Goal: Transaction & Acquisition: Purchase product/service

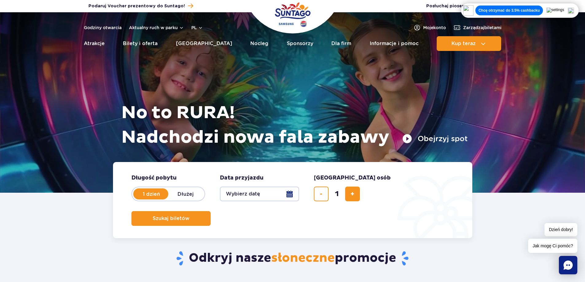
click at [255, 193] on button "Wybierz datę" at bounding box center [259, 194] width 79 height 15
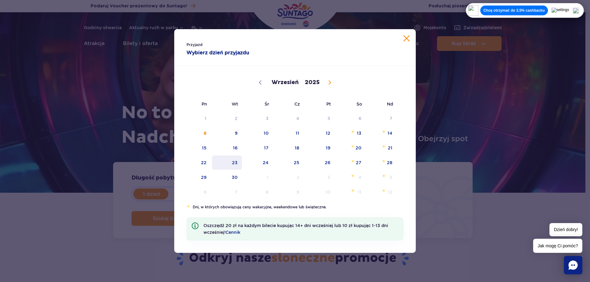
click at [236, 164] on span "23" at bounding box center [226, 163] width 31 height 14
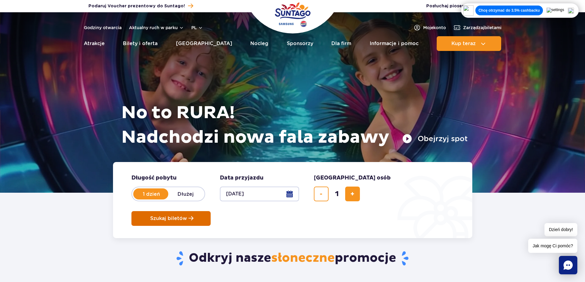
click at [187, 216] on span "Szukaj biletów" at bounding box center [168, 219] width 37 height 6
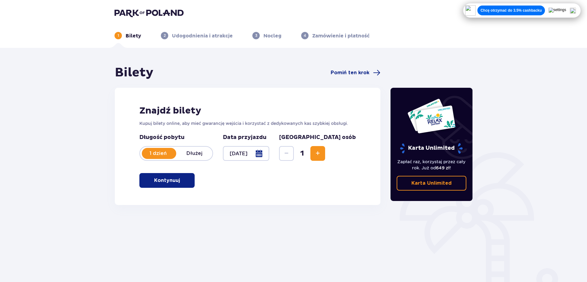
click at [174, 179] on p "Kontynuuj" at bounding box center [167, 180] width 26 height 7
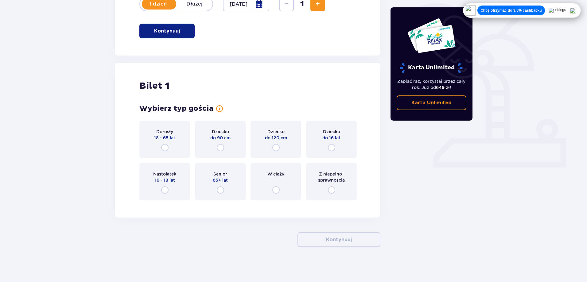
scroll to position [151, 0]
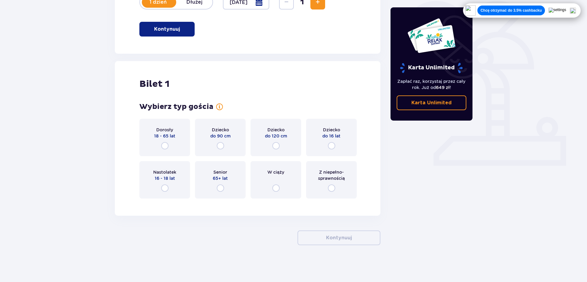
click at [180, 185] on div "Nastolatek 16 - 18 lat" at bounding box center [164, 179] width 51 height 37
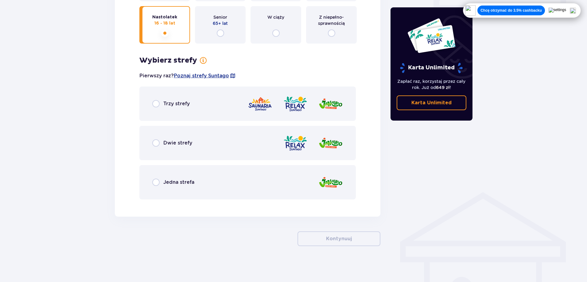
scroll to position [308, 0]
click at [188, 137] on div "Dwie strefy" at bounding box center [247, 142] width 217 height 34
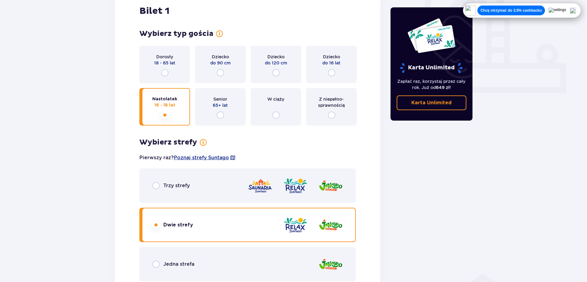
scroll to position [177, 0]
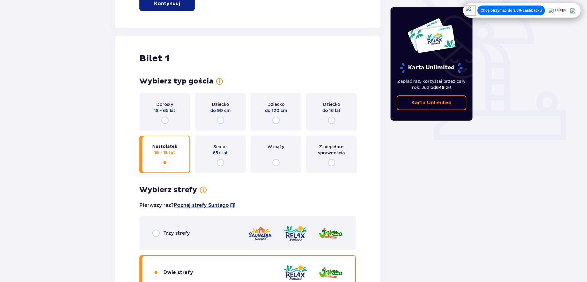
click at [175, 116] on div "Dorosły 18 - 65 lat" at bounding box center [164, 111] width 51 height 37
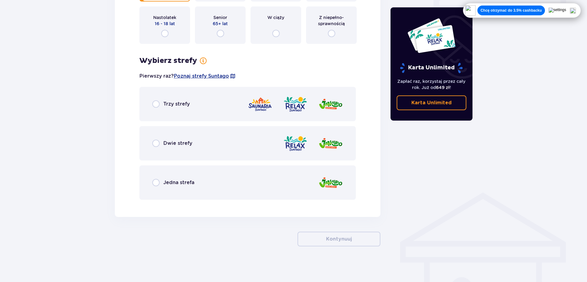
scroll to position [308, 0]
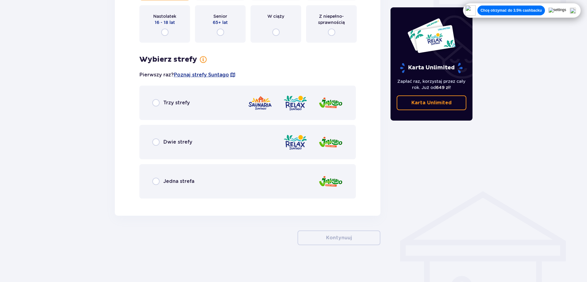
click at [190, 146] on div "Dwie strefy" at bounding box center [172, 142] width 40 height 7
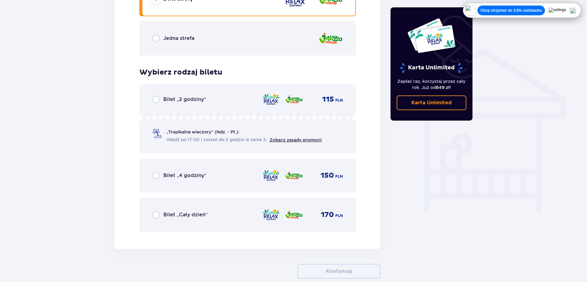
scroll to position [484, 0]
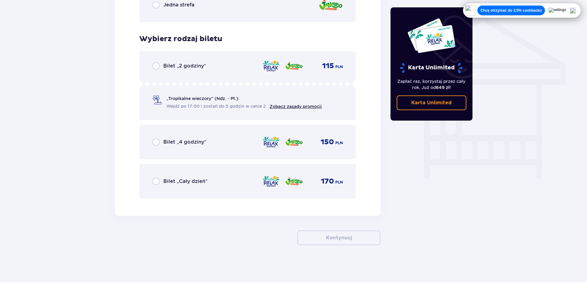
click at [190, 178] on div "Bilet „Cały dzień”" at bounding box center [179, 181] width 55 height 7
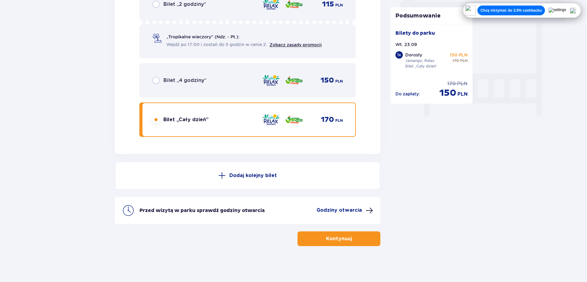
scroll to position [547, 0]
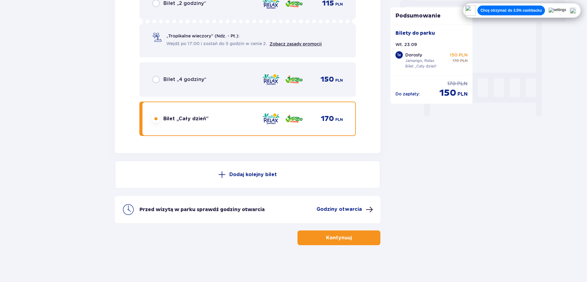
click at [334, 237] on p "Kontynuuj" at bounding box center [339, 238] width 26 height 7
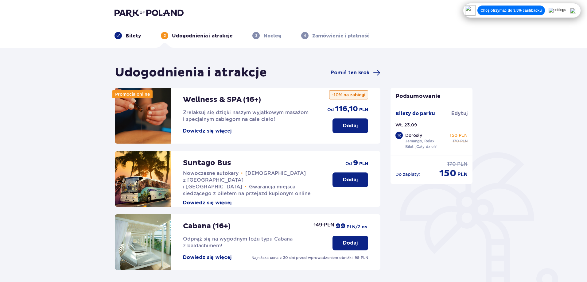
click at [169, 15] on img at bounding box center [149, 13] width 69 height 9
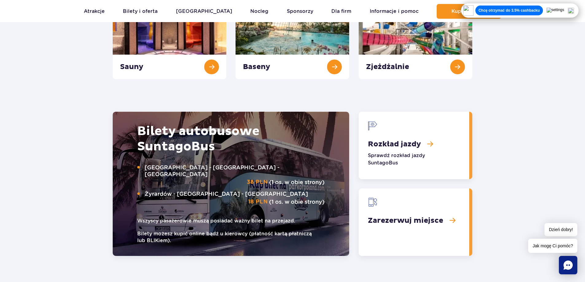
scroll to position [707, 0]
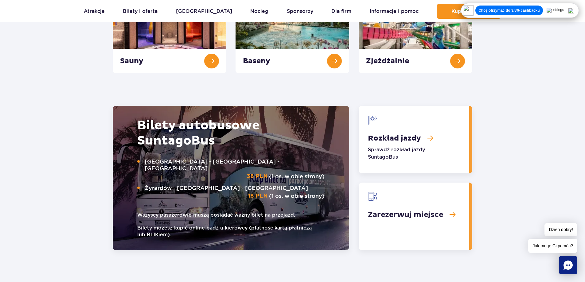
click at [439, 217] on link "Zarezerwuj miejsce" at bounding box center [414, 217] width 111 height 68
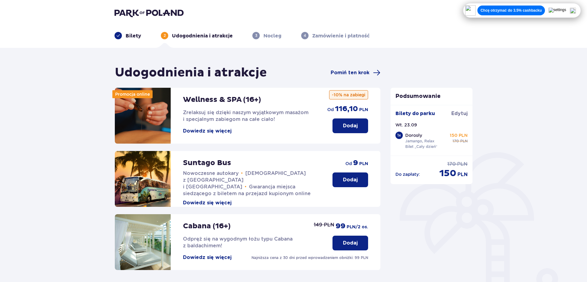
click at [150, 15] on img at bounding box center [149, 13] width 69 height 9
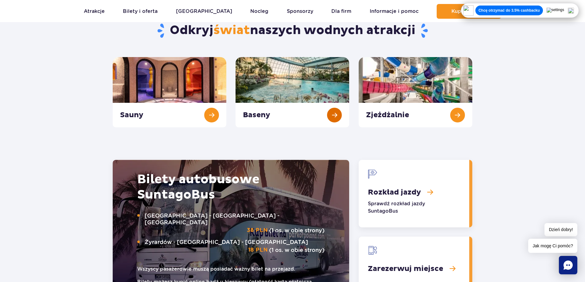
scroll to position [737, 0]
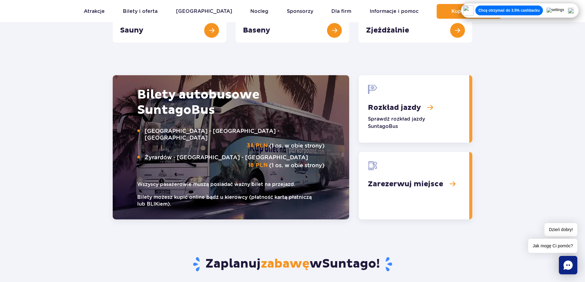
click at [289, 148] on div "Warszawa - Suntago - Warszawa 38 PLN (1 os. w obie strony) Żyrardów - Suntago -…" at bounding box center [230, 148] width 187 height 41
click at [403, 108] on link "Rozkład jazdy" at bounding box center [414, 109] width 111 height 68
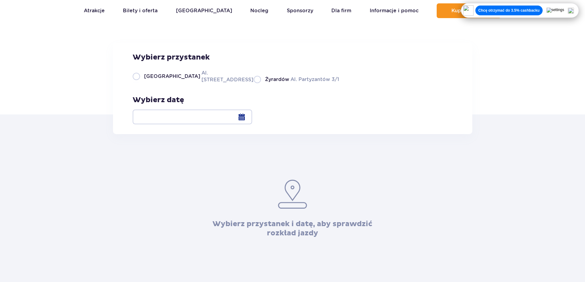
scroll to position [61, 0]
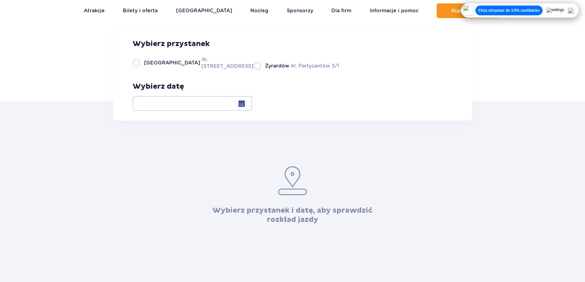
click at [254, 70] on label "Żyrardów Al. Partyzantów 3/1" at bounding box center [296, 66] width 85 height 8
click at [254, 70] on input "Żyrardów Al. Partyzantów 3/1" at bounding box center [257, 69] width 7 height 1
radio input "true"
click at [252, 103] on div at bounding box center [193, 103] width 120 height 15
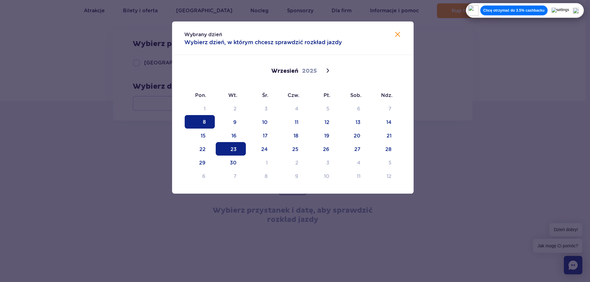
click at [232, 152] on span "23" at bounding box center [231, 149] width 30 height 14
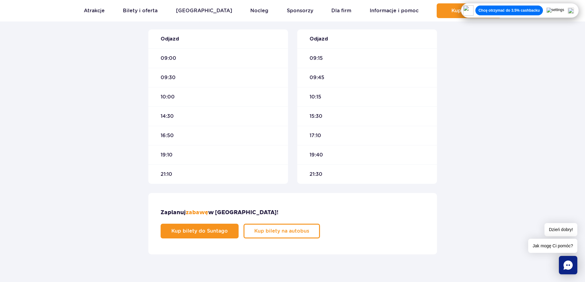
scroll to position [215, 0]
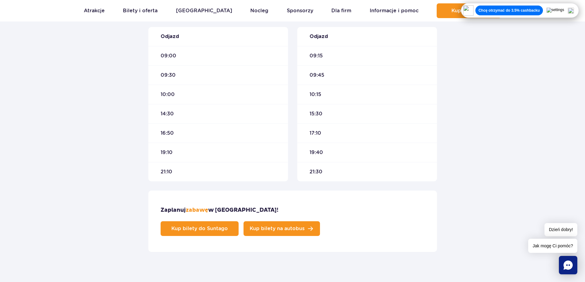
click at [305, 226] on span "Kup bilety na autobus" at bounding box center [277, 228] width 55 height 5
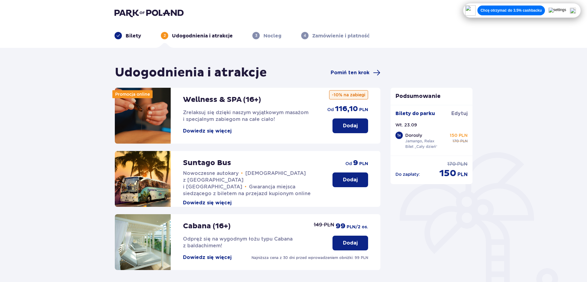
click at [128, 37] on p "Bilety" at bounding box center [134, 36] width 16 height 7
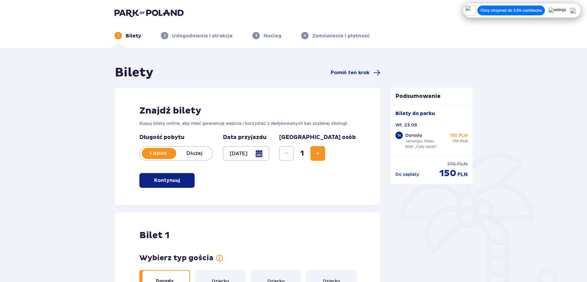
click at [180, 35] on p "Udogodnienia i atrakcje" at bounding box center [202, 36] width 61 height 7
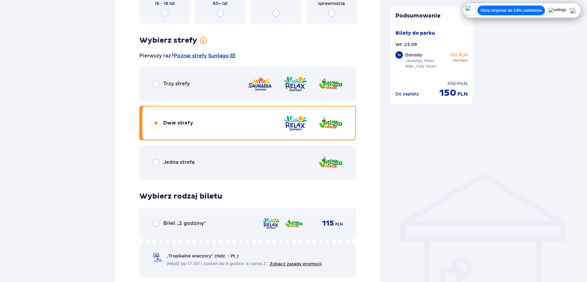
scroll to position [307, 0]
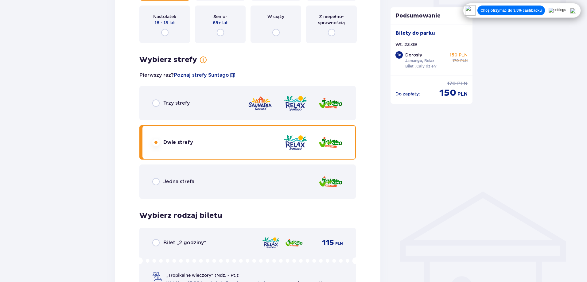
click at [161, 180] on div "Jedna strefa" at bounding box center [173, 181] width 42 height 7
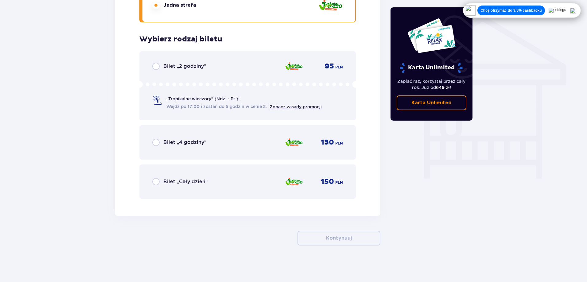
scroll to position [484, 0]
click at [187, 186] on div "Bilet „Cały dzień” 150 PLN" at bounding box center [247, 181] width 191 height 13
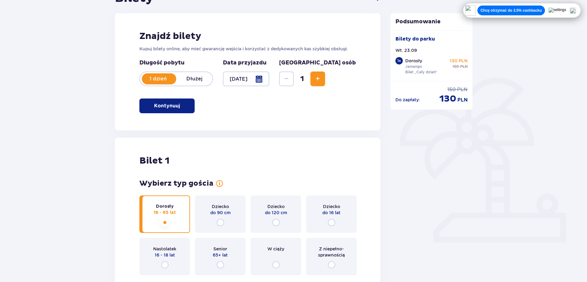
scroll to position [55, 0]
